Goal: Entertainment & Leisure: Consume media (video, audio)

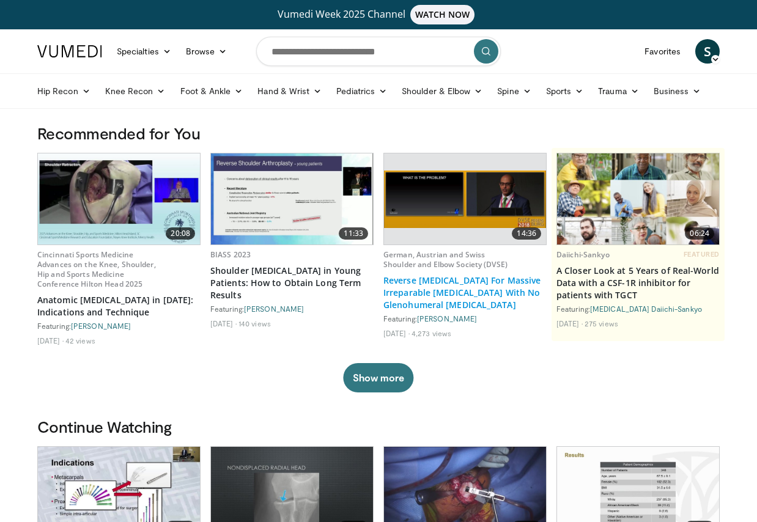
click at [469, 287] on link "Reverse [MEDICAL_DATA] For Massive Irreparable [MEDICAL_DATA] With No Glenohume…" at bounding box center [464, 292] width 163 height 37
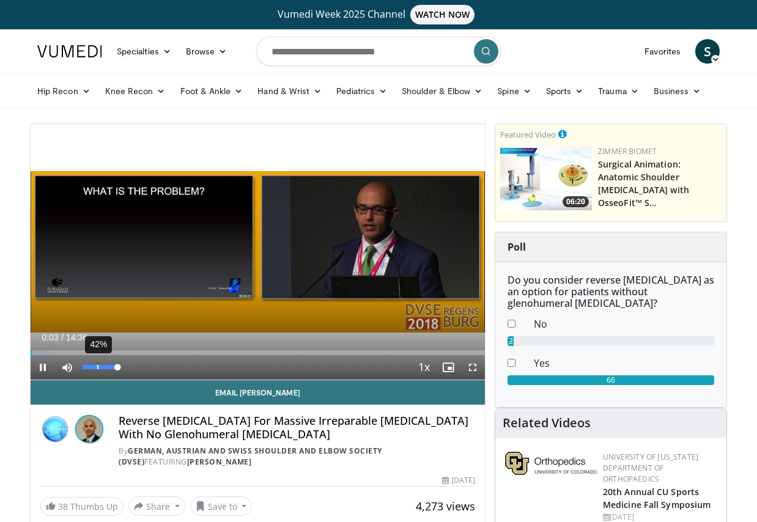
click at [98, 370] on div "42%" at bounding box center [100, 367] width 43 height 24
click at [90, 365] on div "21%" at bounding box center [100, 367] width 35 height 4
click at [95, 367] on div "Volume Level" at bounding box center [89, 367] width 12 height 4
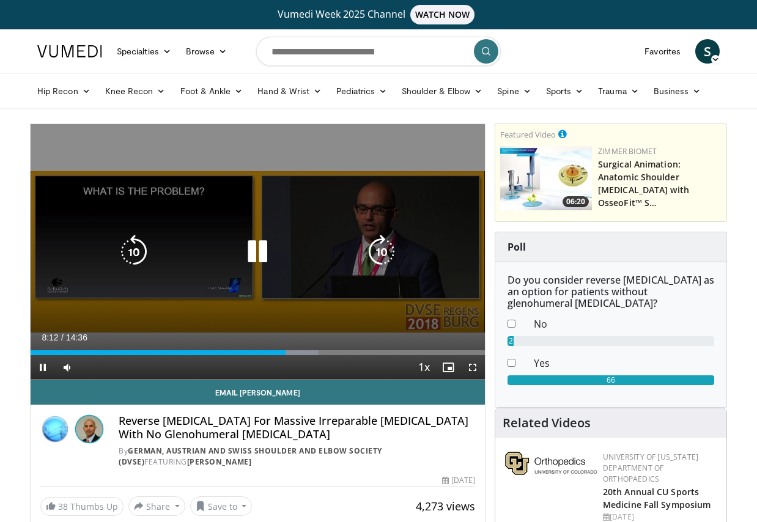
click at [254, 249] on icon "Video Player" at bounding box center [257, 252] width 34 height 34
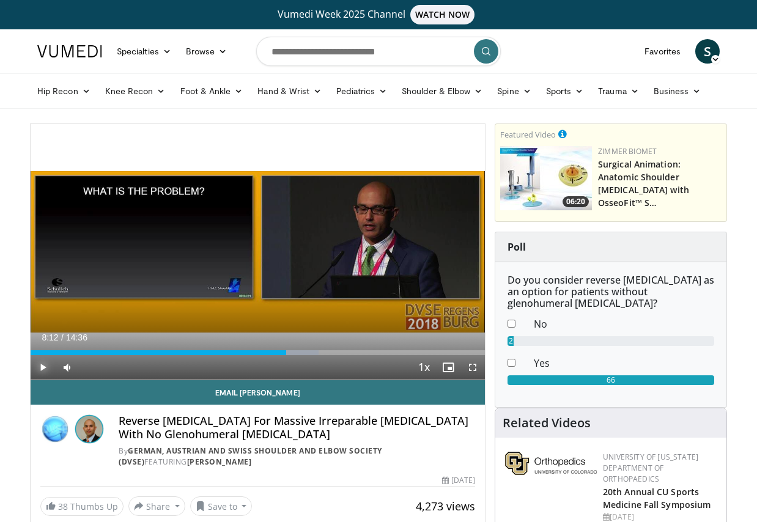
click at [44, 364] on span "Video Player" at bounding box center [43, 367] width 24 height 24
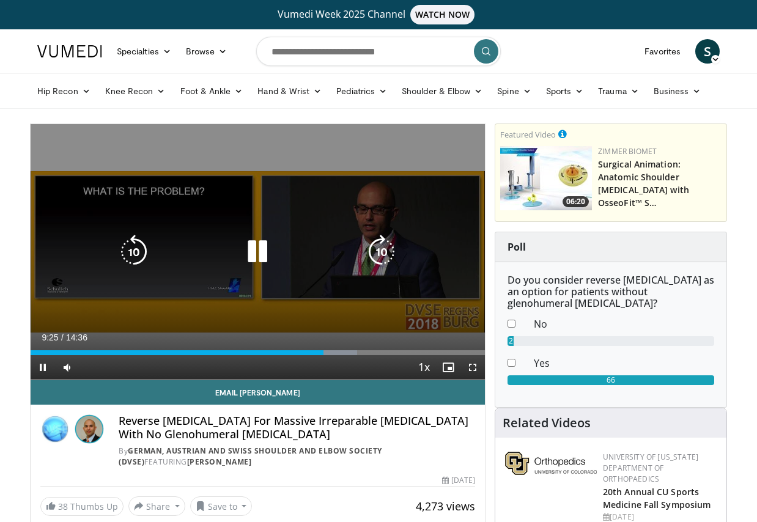
click at [252, 247] on icon "Video Player" at bounding box center [257, 252] width 34 height 34
click at [251, 252] on icon "Video Player" at bounding box center [257, 252] width 34 height 34
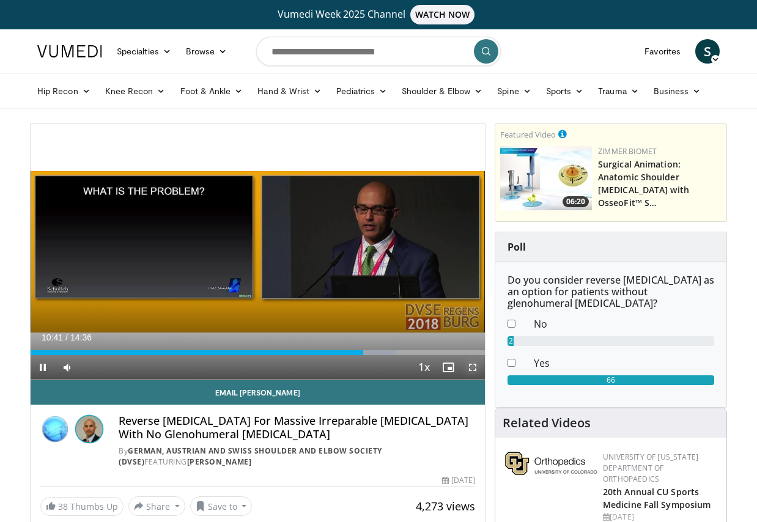
click at [473, 365] on span "Video Player" at bounding box center [472, 367] width 24 height 24
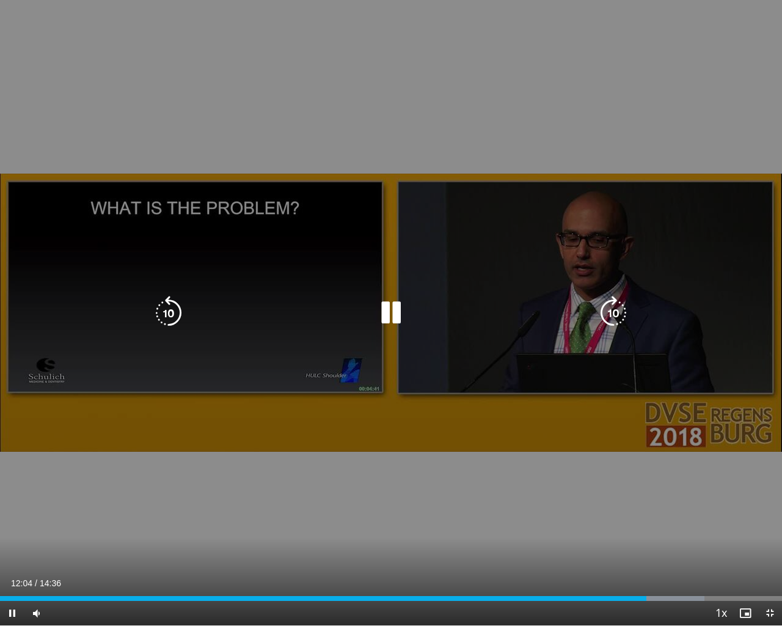
click at [395, 317] on icon "Video Player" at bounding box center [391, 313] width 34 height 34
